Goal: Check status: Check status

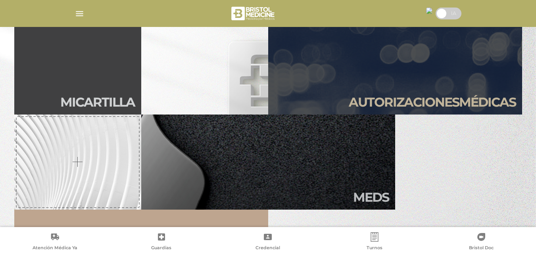
scroll to position [222, 0]
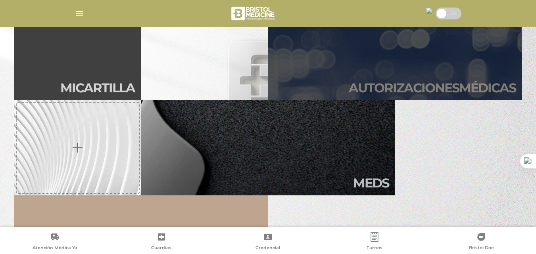
click at [494, 84] on h2 "Autori zaciones médicas" at bounding box center [432, 87] width 167 height 15
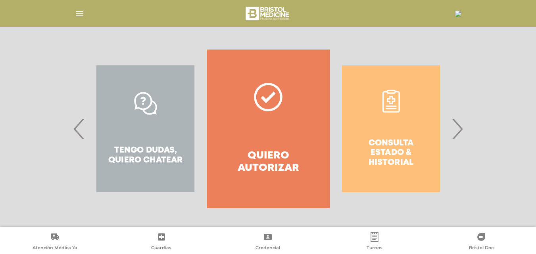
click at [415, 151] on div "Consulta estado & historial" at bounding box center [391, 129] width 123 height 159
click at [456, 132] on span "›" at bounding box center [456, 128] width 15 height 43
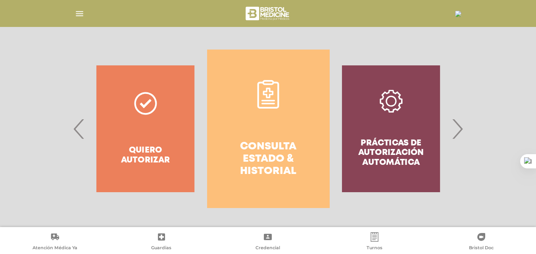
click at [303, 141] on h4 "Consulta estado & historial" at bounding box center [268, 159] width 94 height 37
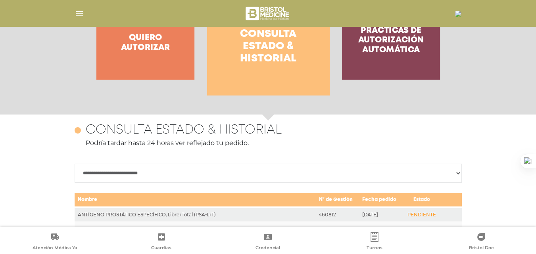
scroll to position [344, 0]
